Goal: Transaction & Acquisition: Purchase product/service

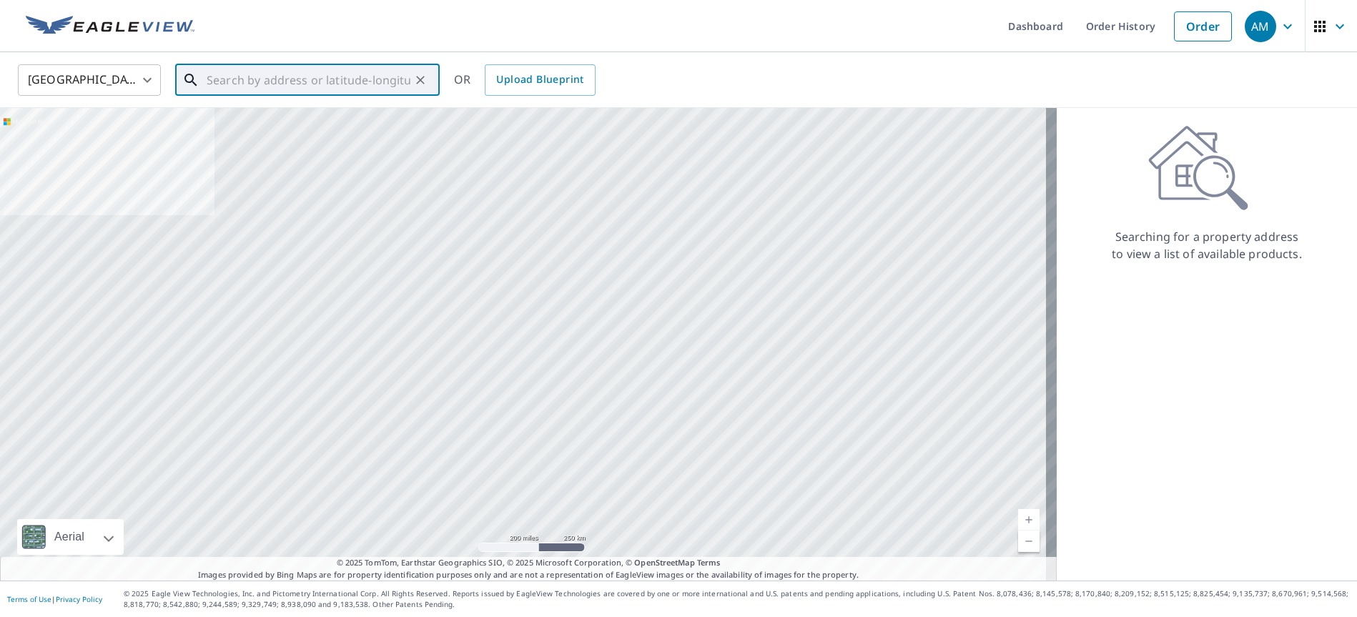
click at [269, 84] on input "text" at bounding box center [309, 80] width 204 height 40
click at [271, 83] on input "text" at bounding box center [309, 80] width 204 height 40
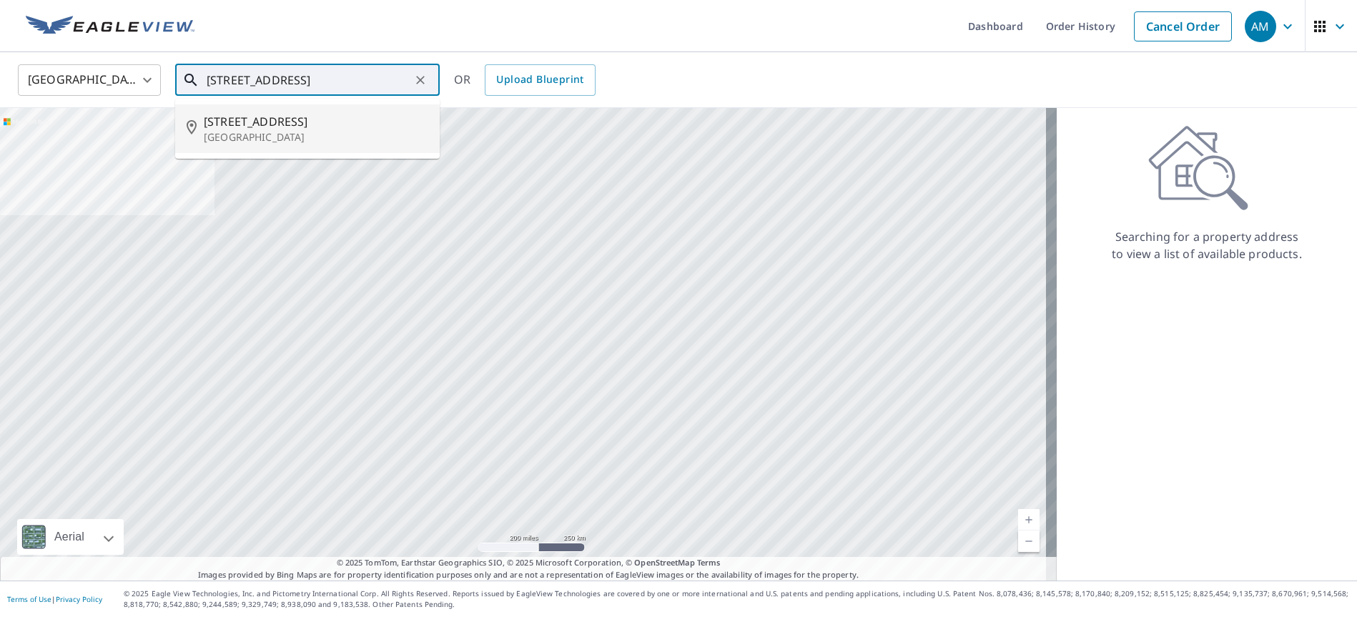
click at [220, 130] on p "[GEOGRAPHIC_DATA]" at bounding box center [316, 137] width 224 height 14
type input "[STREET_ADDRESS]"
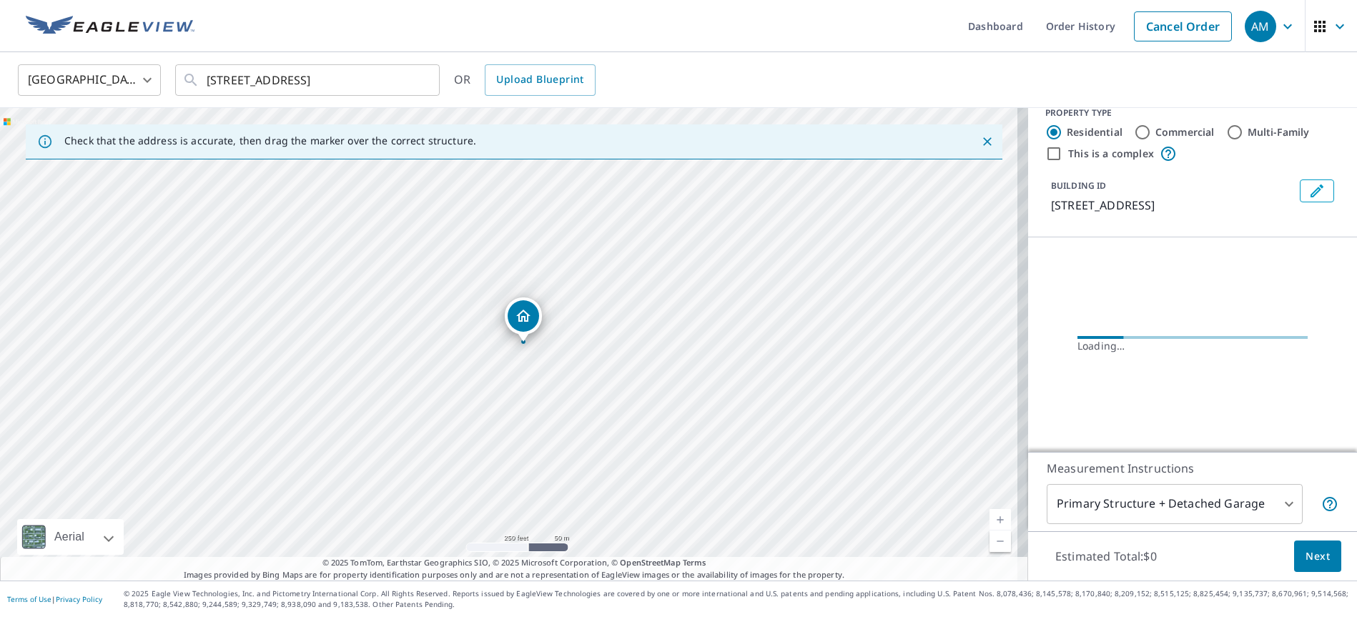
scroll to position [16, 0]
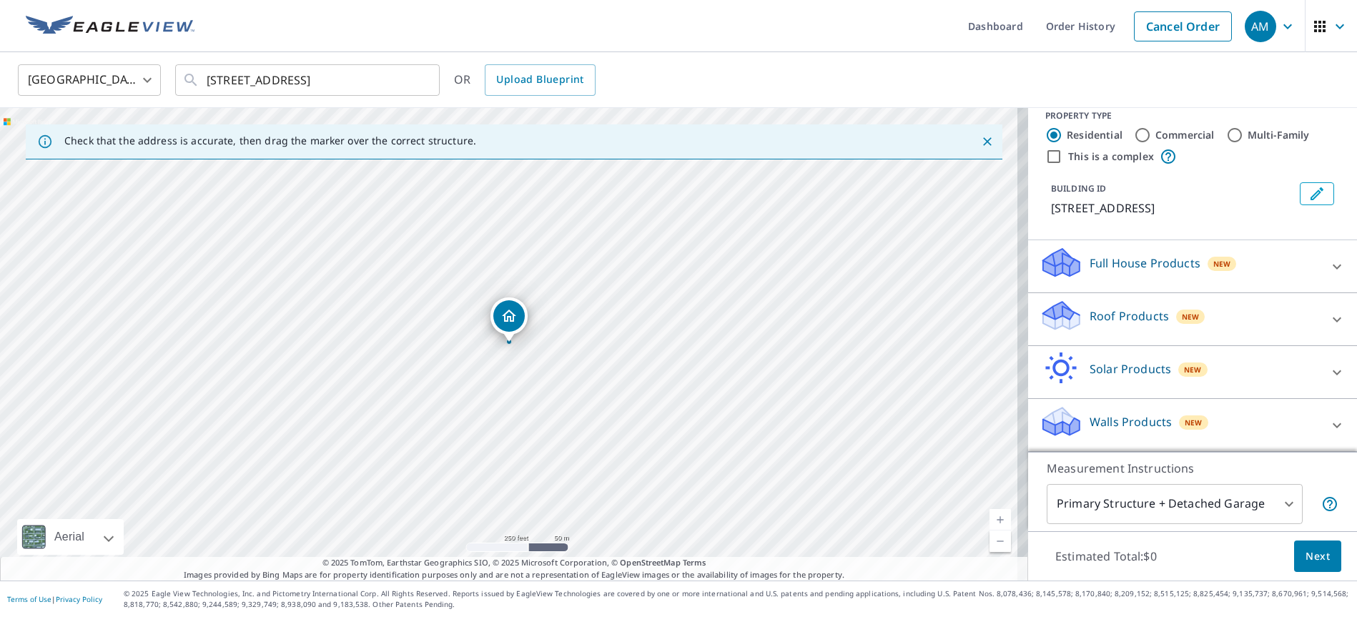
click at [1120, 317] on p "Roof Products" at bounding box center [1128, 315] width 79 height 17
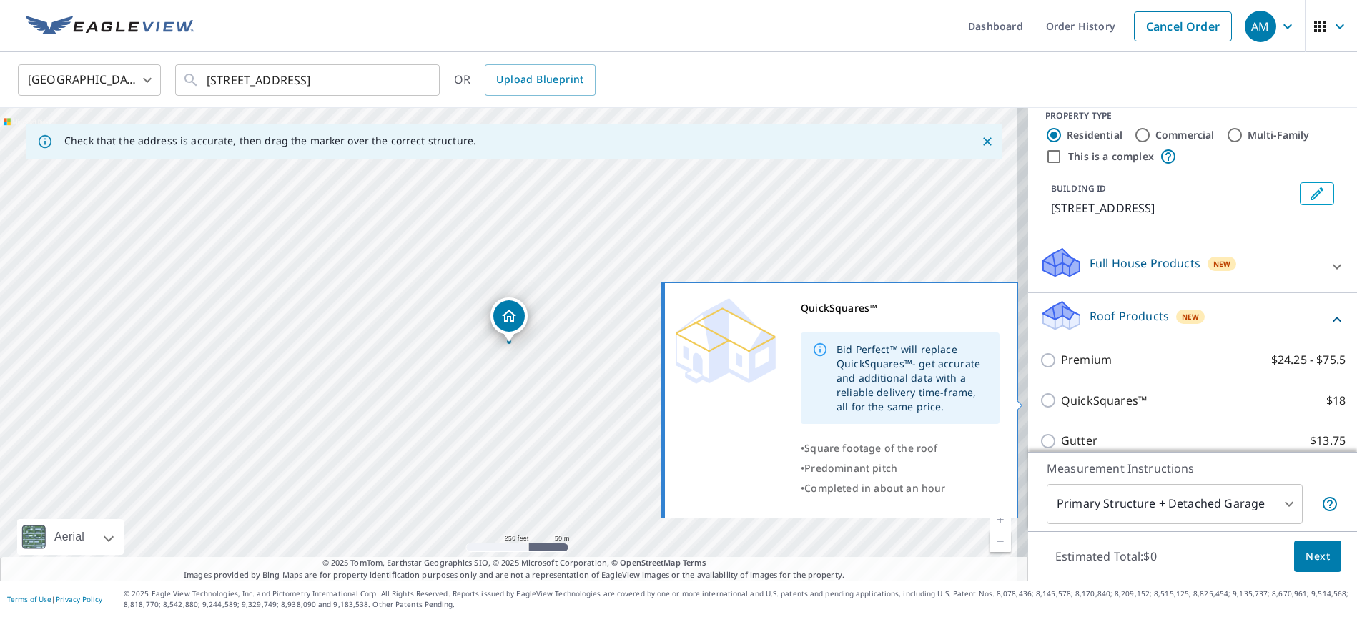
click at [1039, 397] on input "QuickSquares™ $18" at bounding box center [1049, 400] width 21 height 17
checkbox input "true"
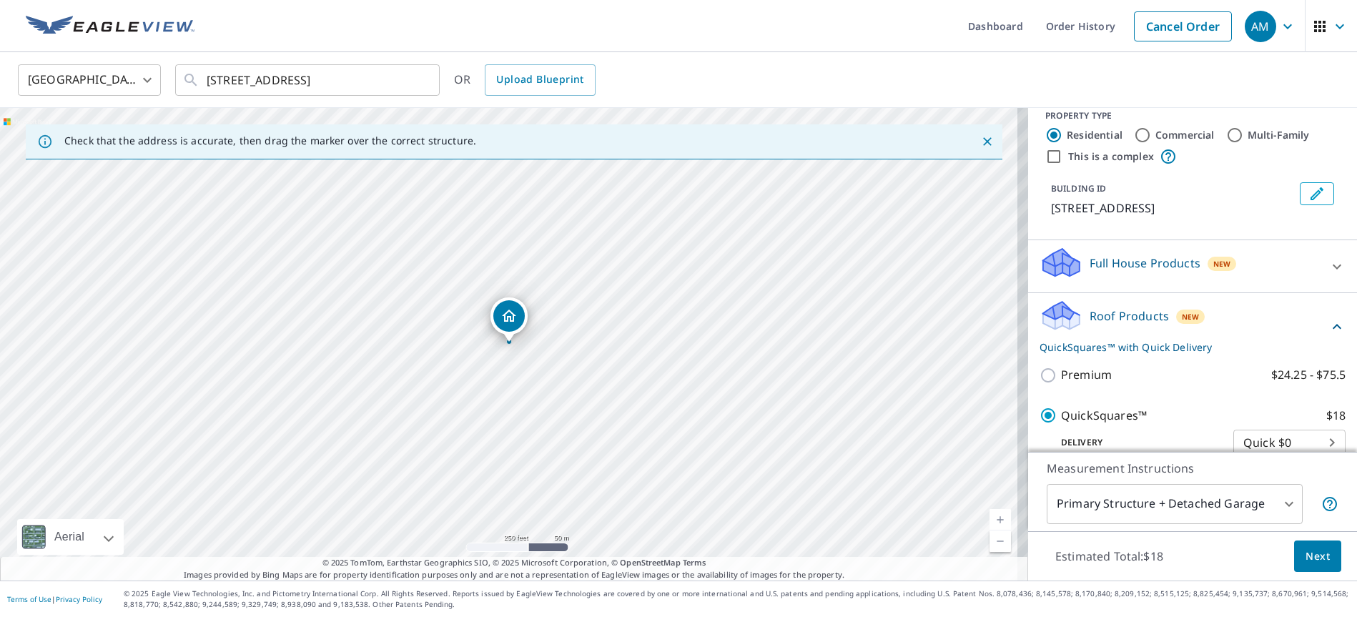
click at [1305, 548] on span "Next" at bounding box center [1317, 557] width 24 height 18
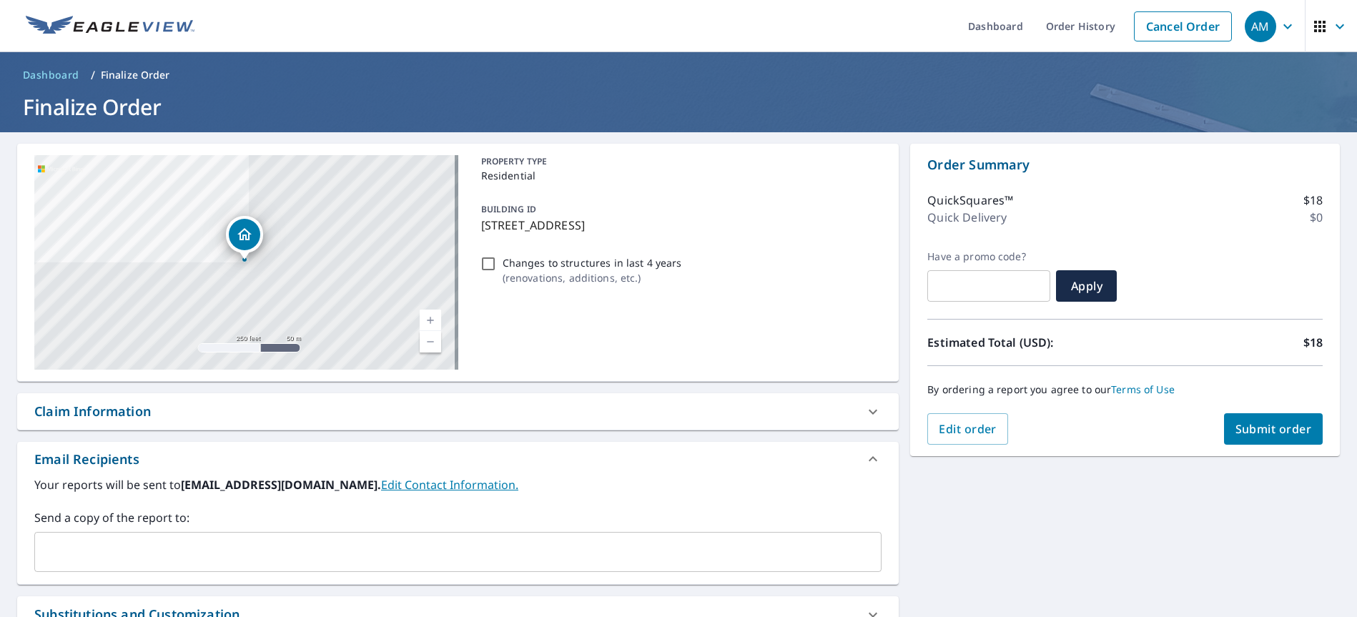
click at [1252, 437] on button "Submit order" at bounding box center [1273, 428] width 99 height 31
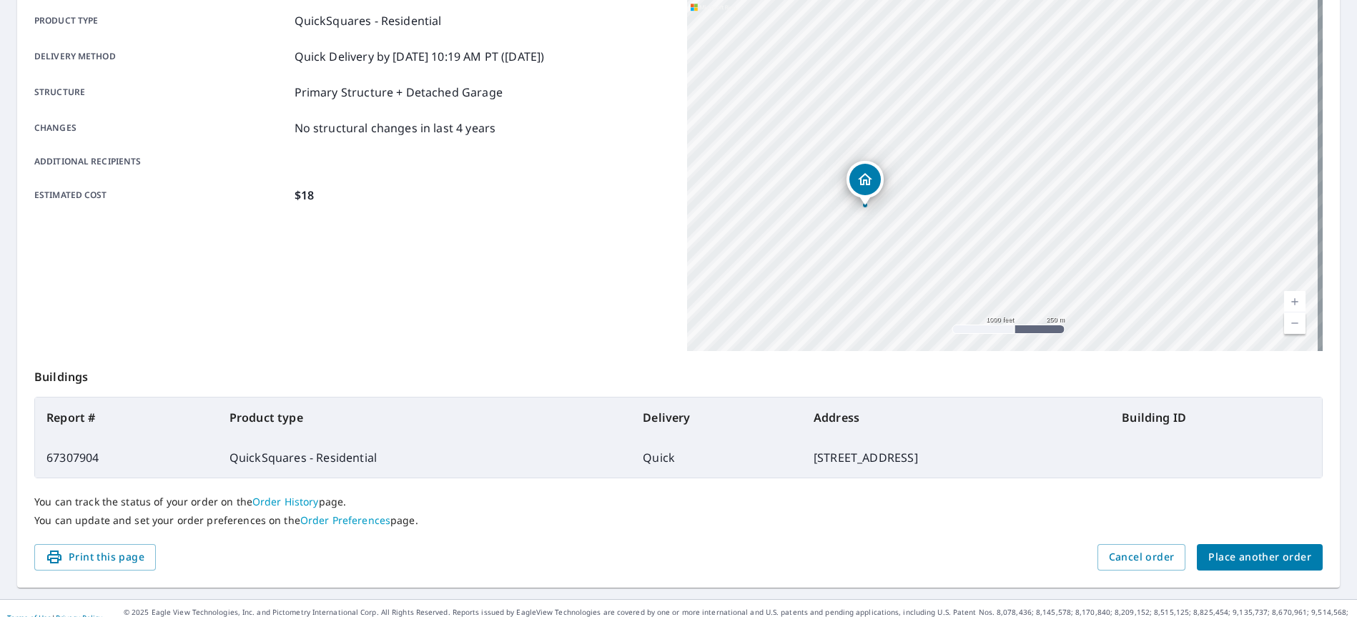
scroll to position [224, 0]
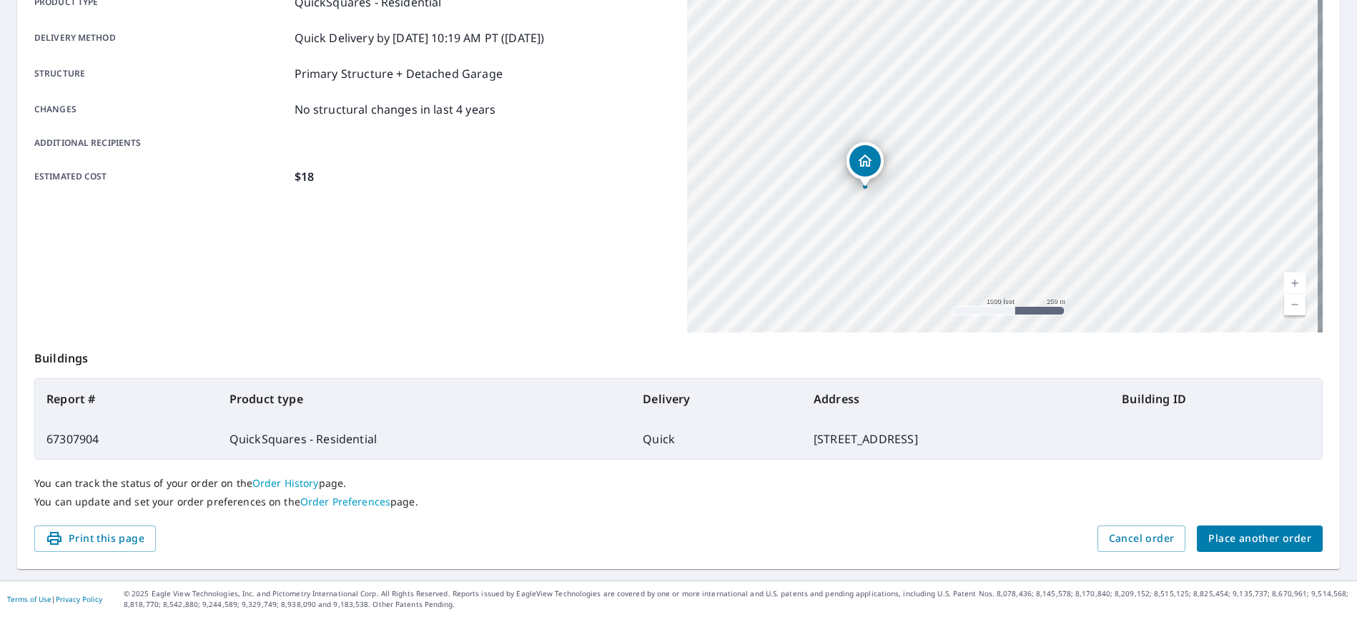
click at [1239, 541] on span "Place another order" at bounding box center [1259, 539] width 103 height 18
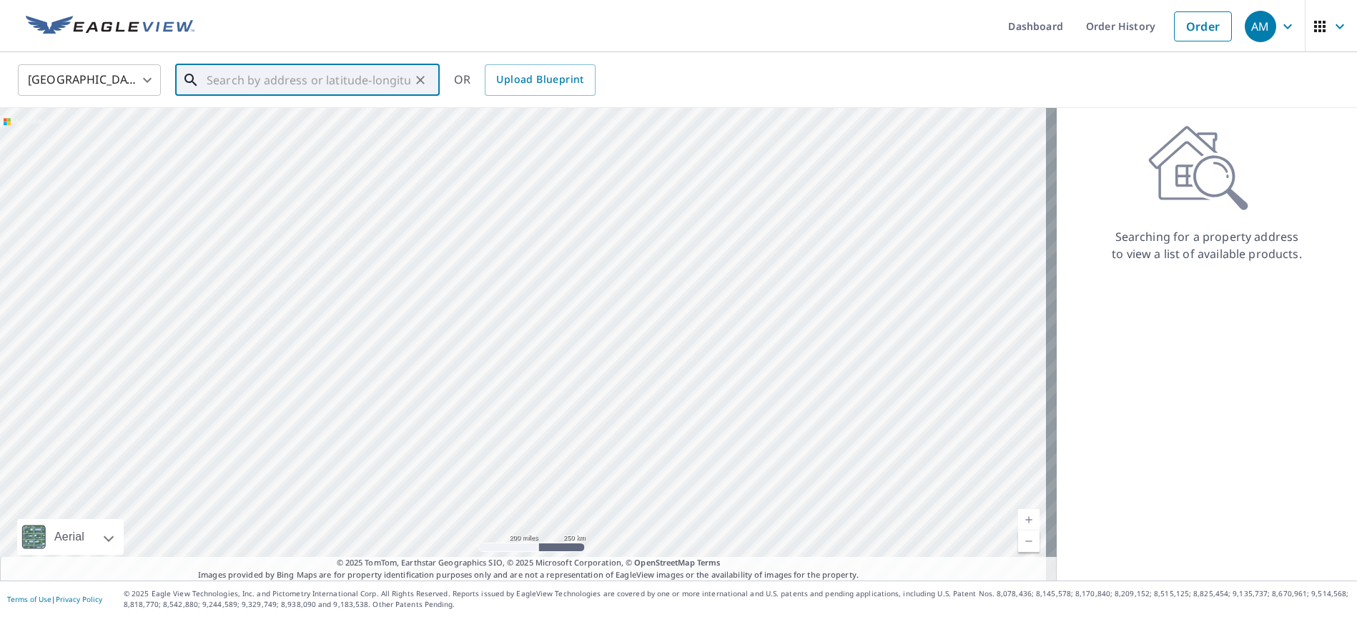
click at [228, 84] on input "text" at bounding box center [309, 80] width 204 height 40
click at [241, 125] on span "[STREET_ADDRESS]" at bounding box center [316, 121] width 224 height 17
type input "[STREET_ADDRESS]"
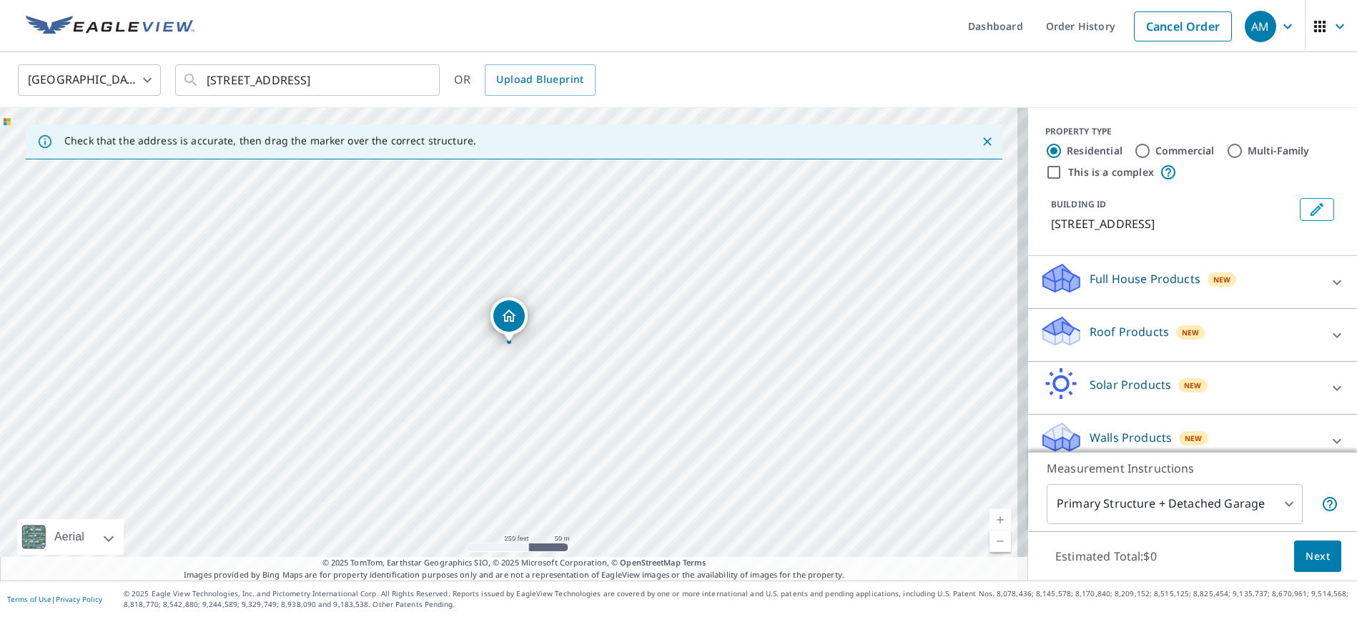
click at [1124, 334] on p "Roof Products" at bounding box center [1128, 331] width 79 height 17
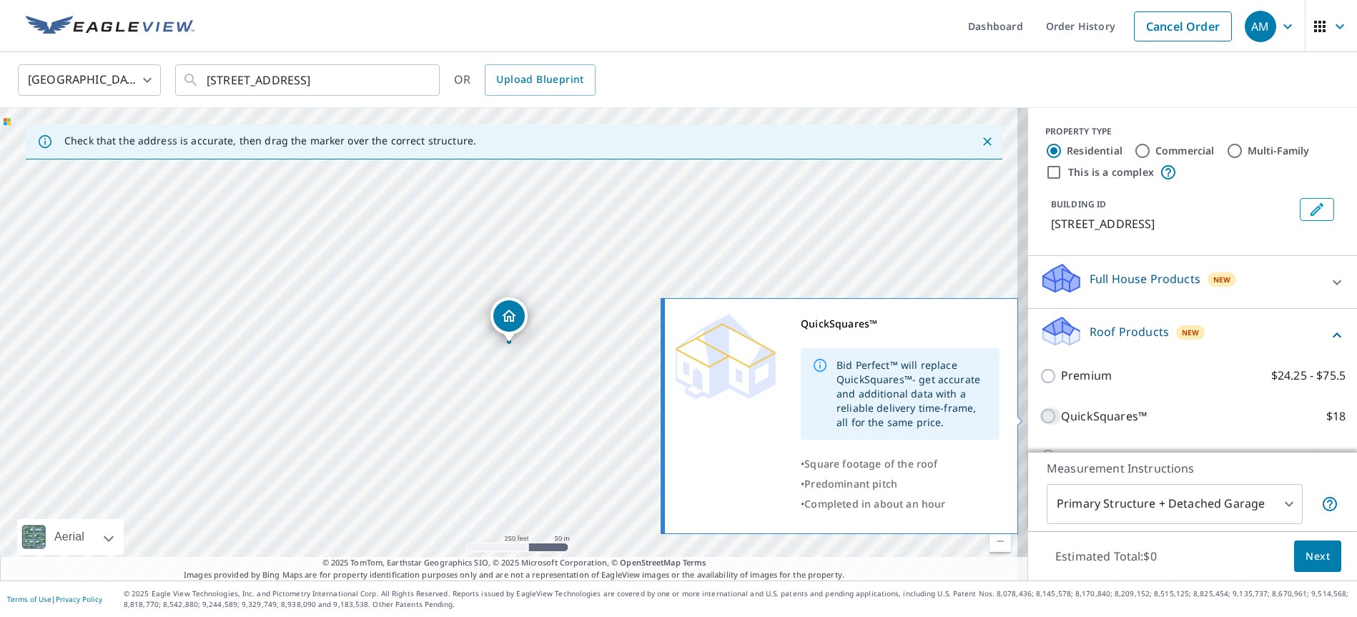
click at [1042, 412] on input "QuickSquares™ $18" at bounding box center [1049, 415] width 21 height 17
checkbox input "true"
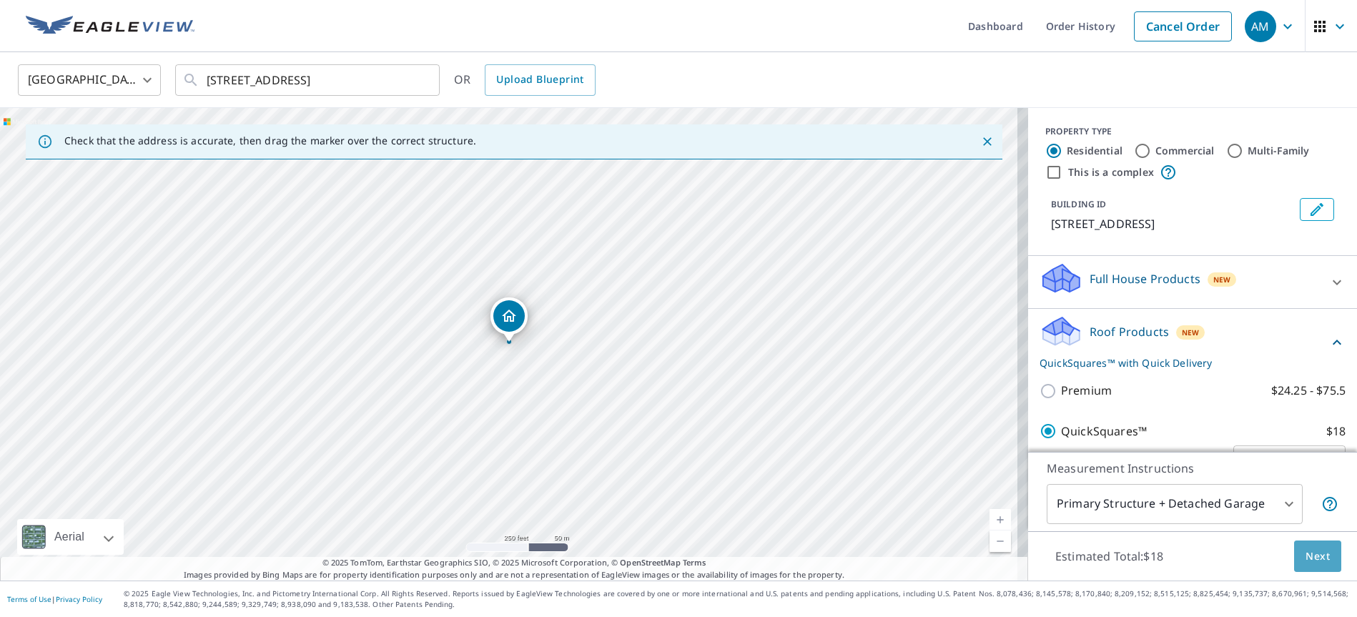
click at [1307, 551] on span "Next" at bounding box center [1317, 557] width 24 height 18
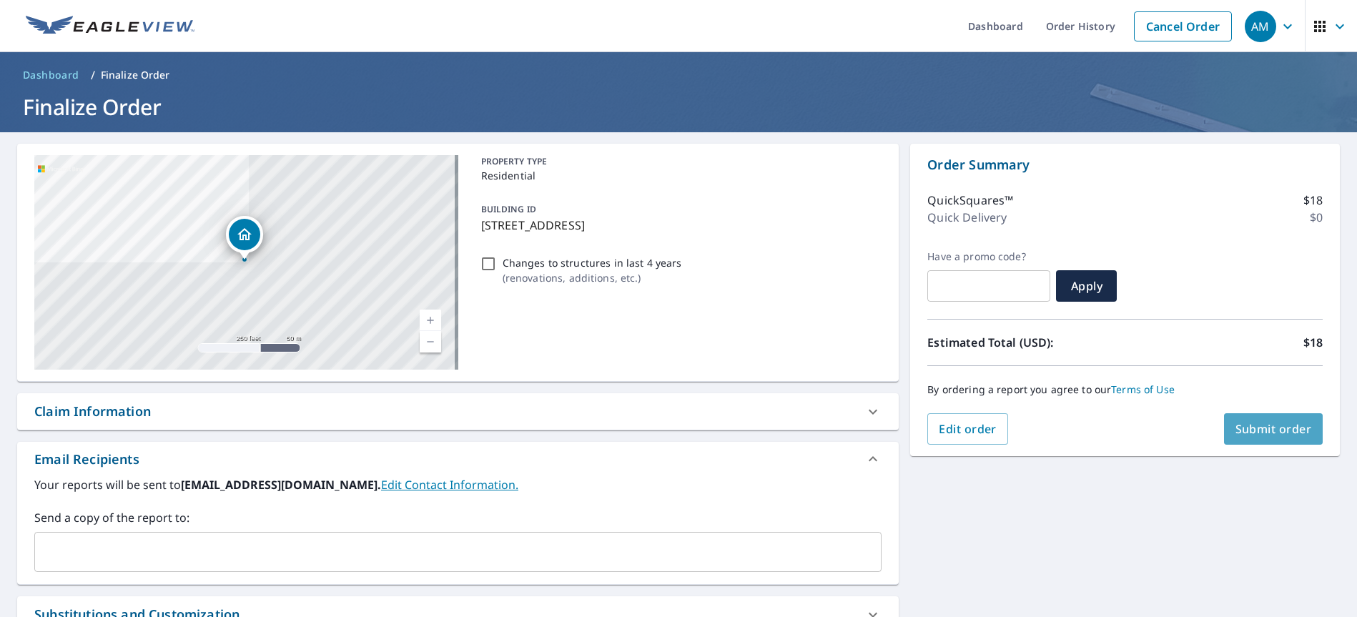
click at [1257, 433] on span "Submit order" at bounding box center [1273, 429] width 76 height 16
